Goal: Find specific page/section: Find specific page/section

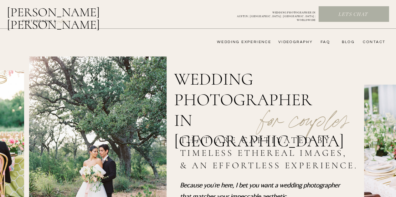
click at [358, 18] on p "Lets chat" at bounding box center [352, 14] width 69 height 7
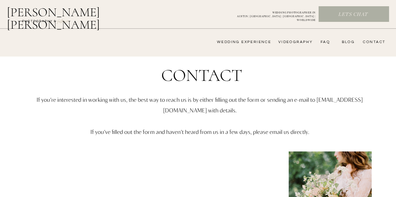
click at [256, 42] on nav "wedding experience" at bounding box center [239, 42] width 63 height 5
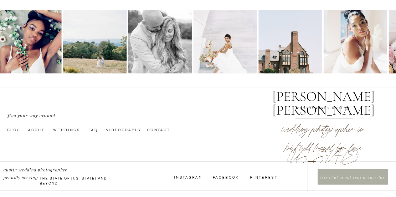
scroll to position [1628, 0]
